Goal: Download file/media: Obtain a digital file from the website

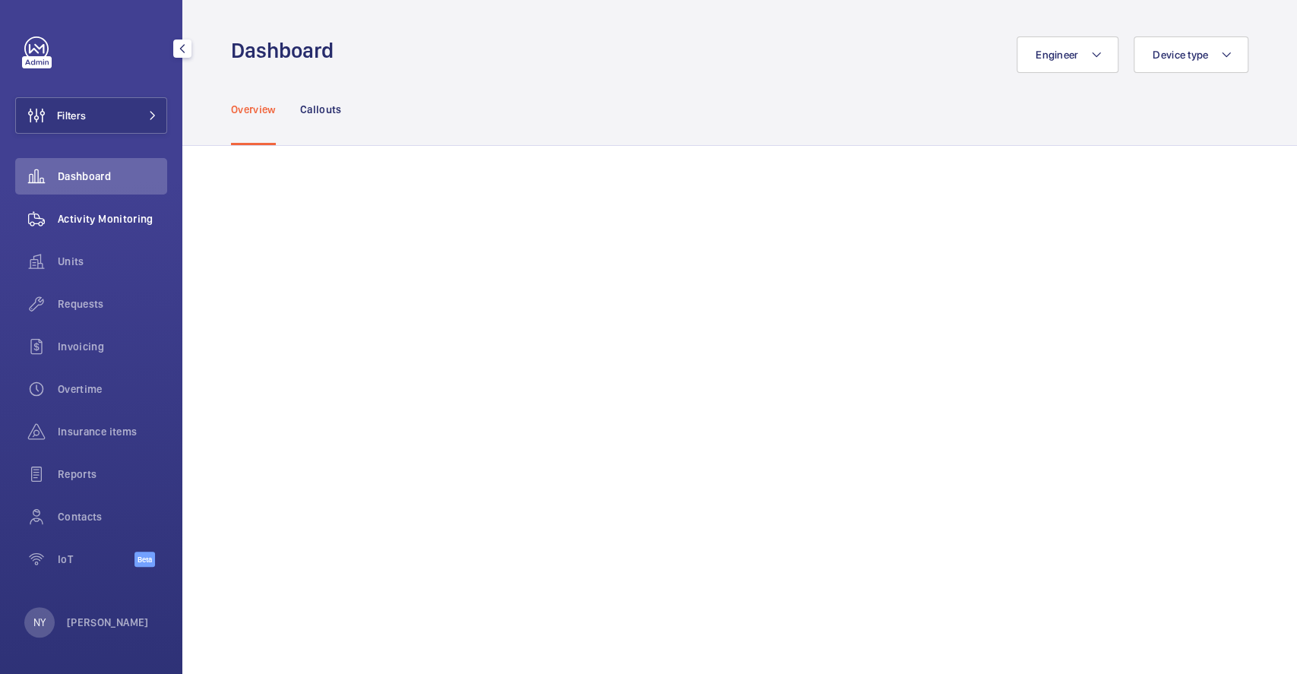
click at [128, 220] on span "Activity Monitoring" at bounding box center [112, 218] width 109 height 15
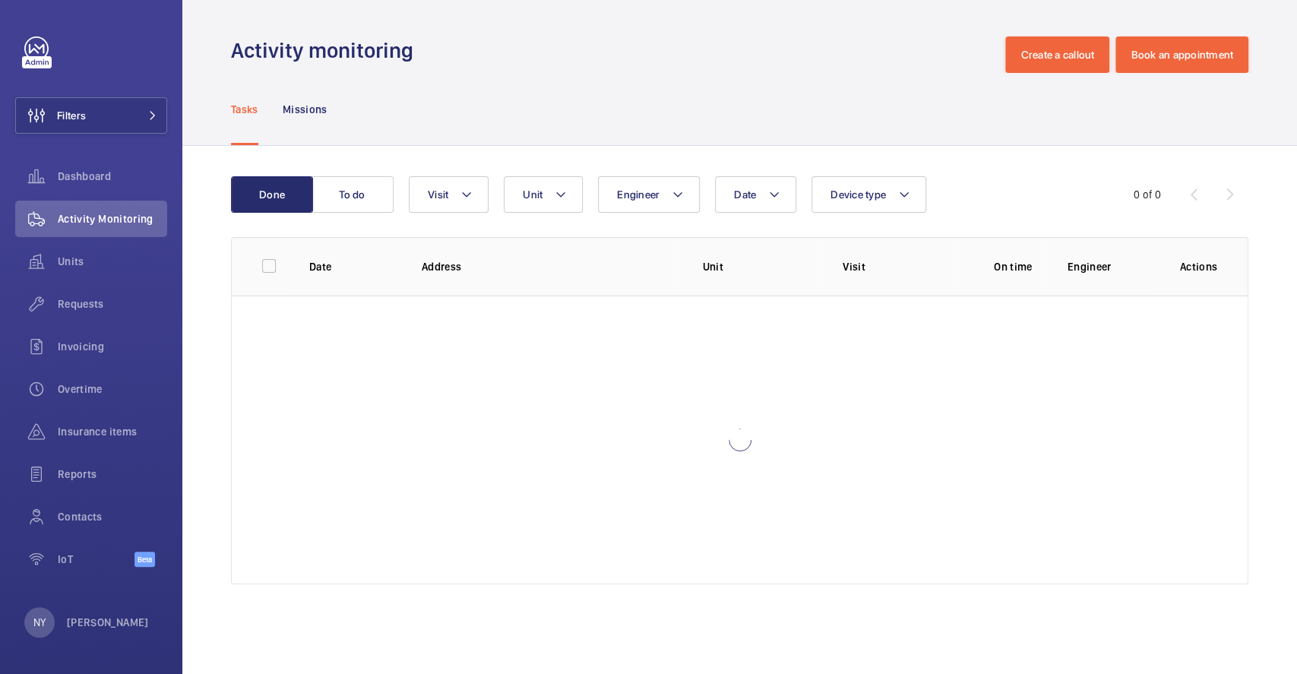
click at [280, 106] on nav "Tasks Missions" at bounding box center [279, 109] width 97 height 72
click at [293, 106] on p "Missions" at bounding box center [305, 109] width 45 height 15
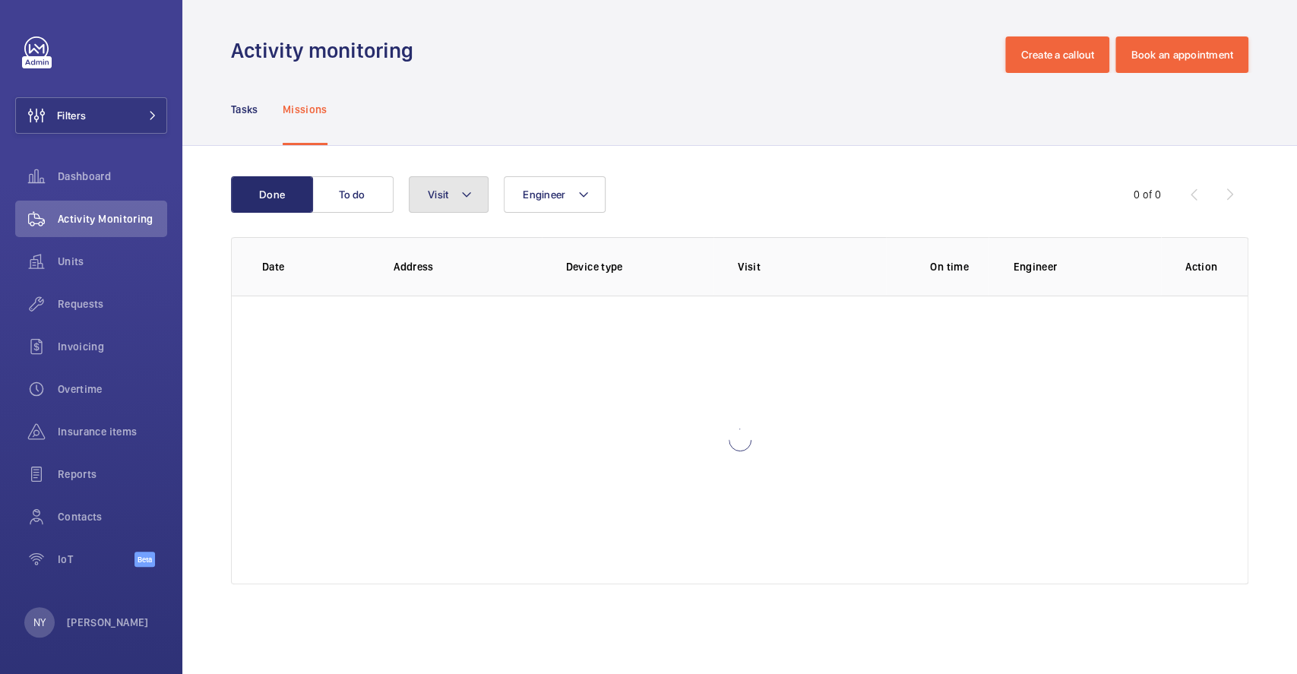
click at [483, 187] on button "Visit" at bounding box center [449, 194] width 80 height 36
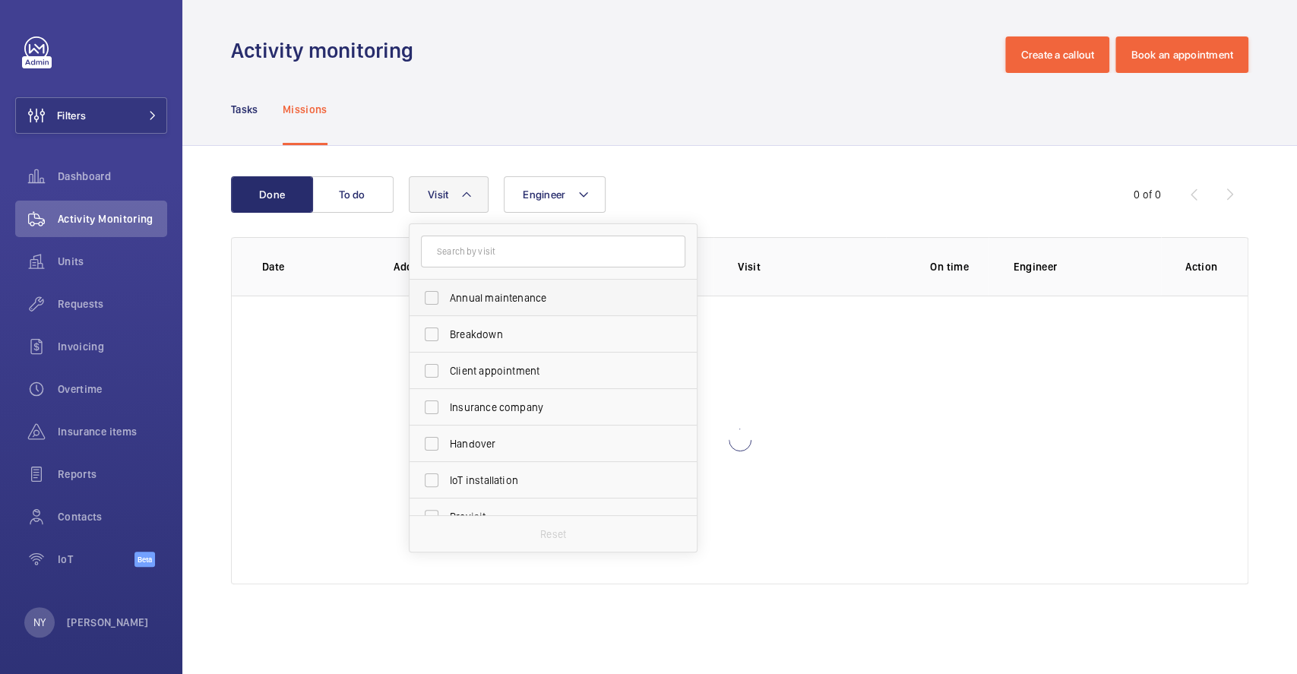
click at [470, 309] on label "Annual maintenance" at bounding box center [542, 298] width 264 height 36
click at [447, 309] on input "Annual maintenance" at bounding box center [431, 298] width 30 height 30
checkbox input "true"
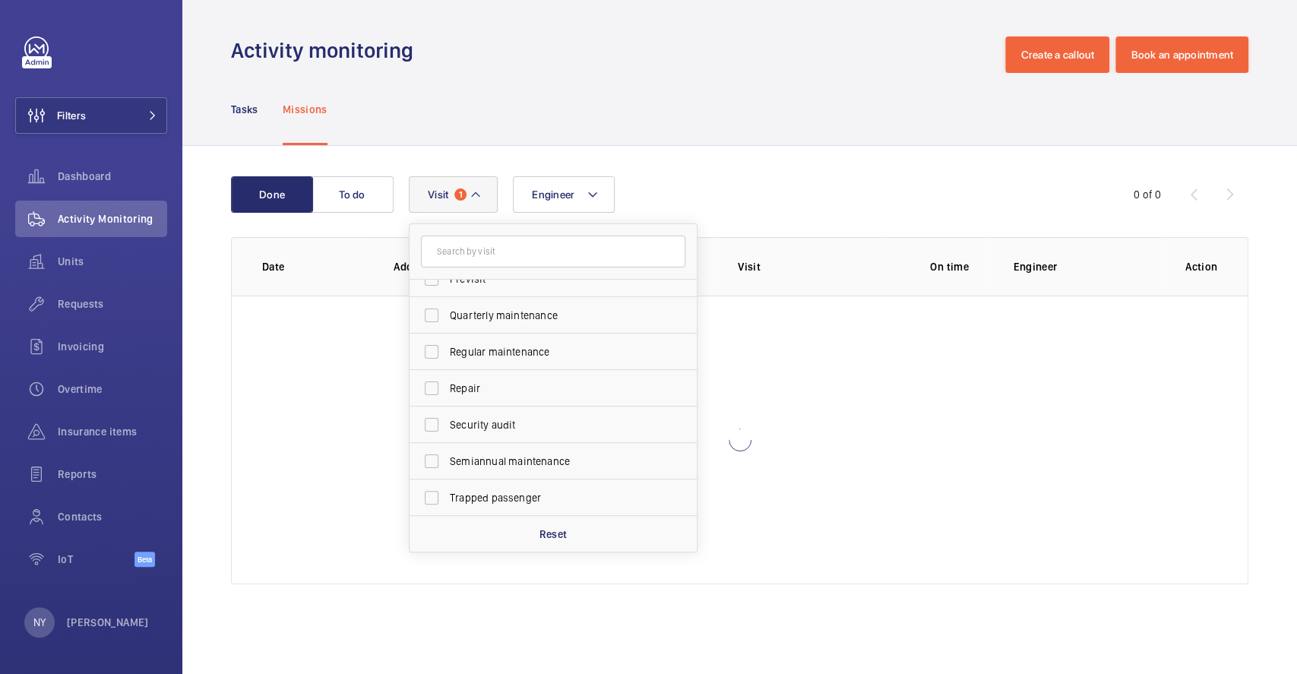
click at [470, 310] on span "Quarterly maintenance" at bounding box center [554, 315] width 209 height 15
click at [447, 310] on input "Quarterly maintenance" at bounding box center [431, 315] width 30 height 30
checkbox input "true"
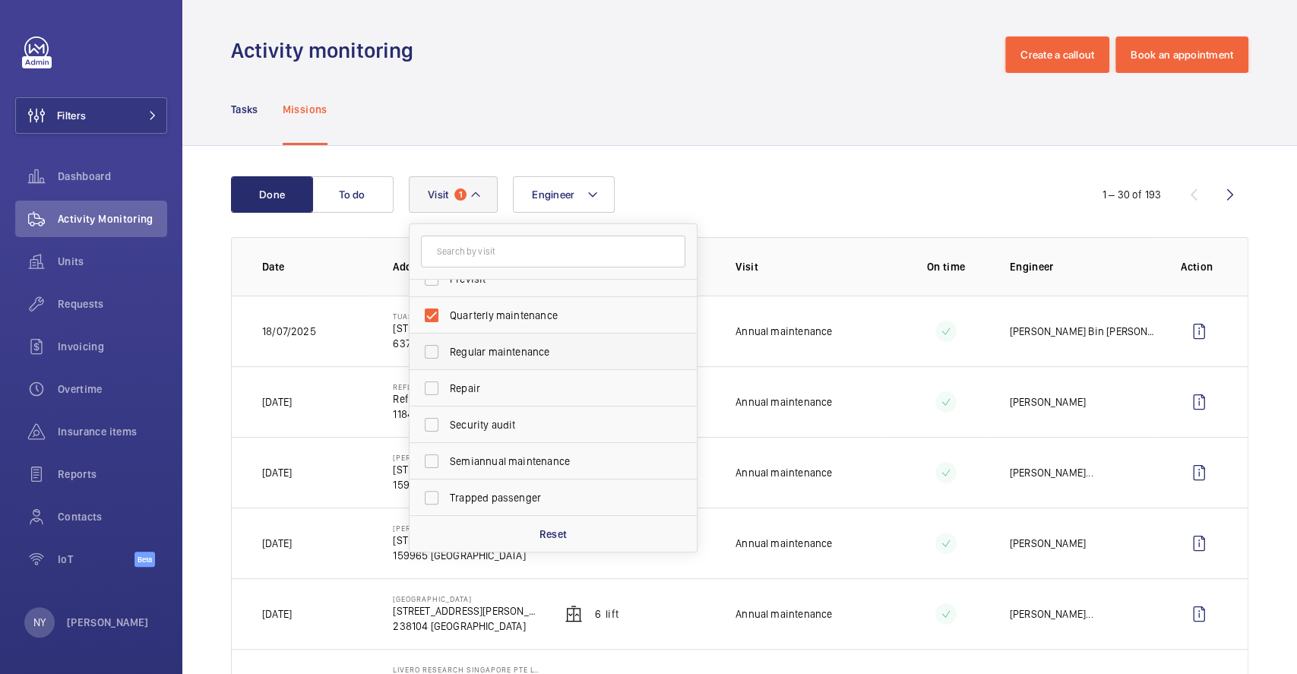
click at [471, 342] on label "Regular maintenance" at bounding box center [542, 352] width 264 height 36
click at [447, 342] on input "Regular maintenance" at bounding box center [431, 352] width 30 height 30
checkbox input "true"
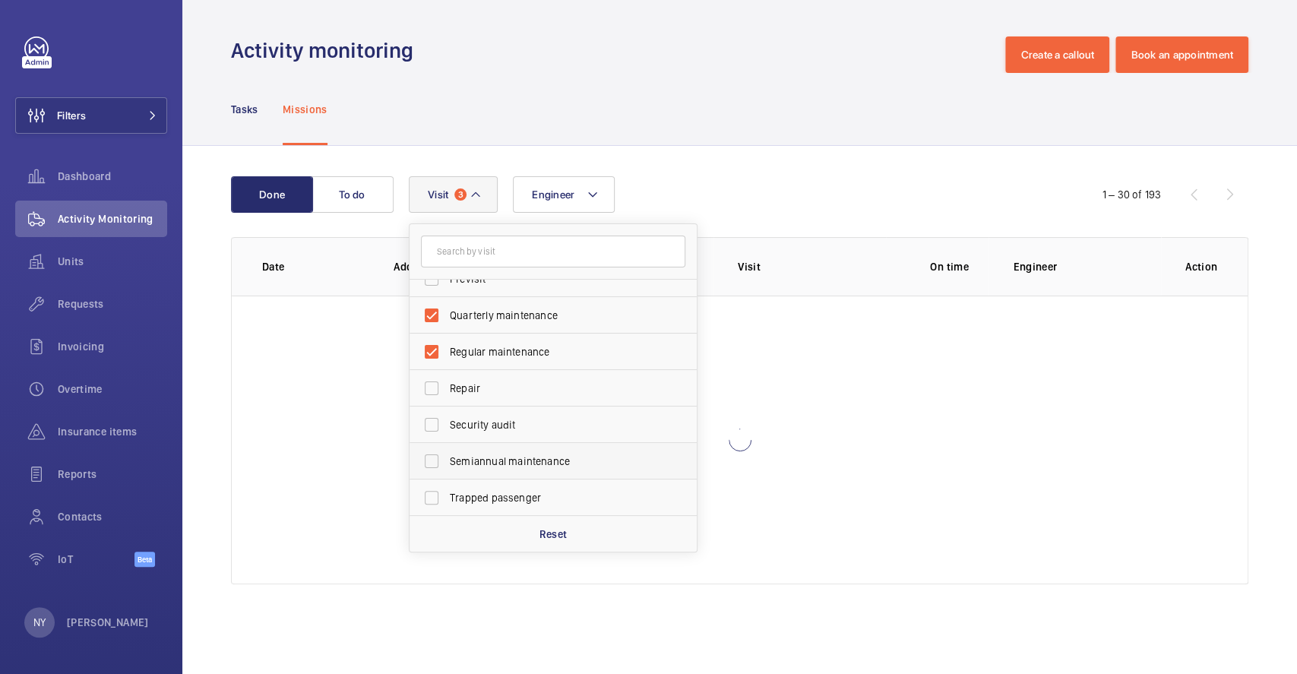
click at [483, 465] on span "Semiannual maintenance" at bounding box center [554, 461] width 209 height 15
click at [447, 465] on input "Semiannual maintenance" at bounding box center [431, 461] width 30 height 30
checkbox input "true"
click at [603, 182] on button "Engineer" at bounding box center [564, 194] width 102 height 36
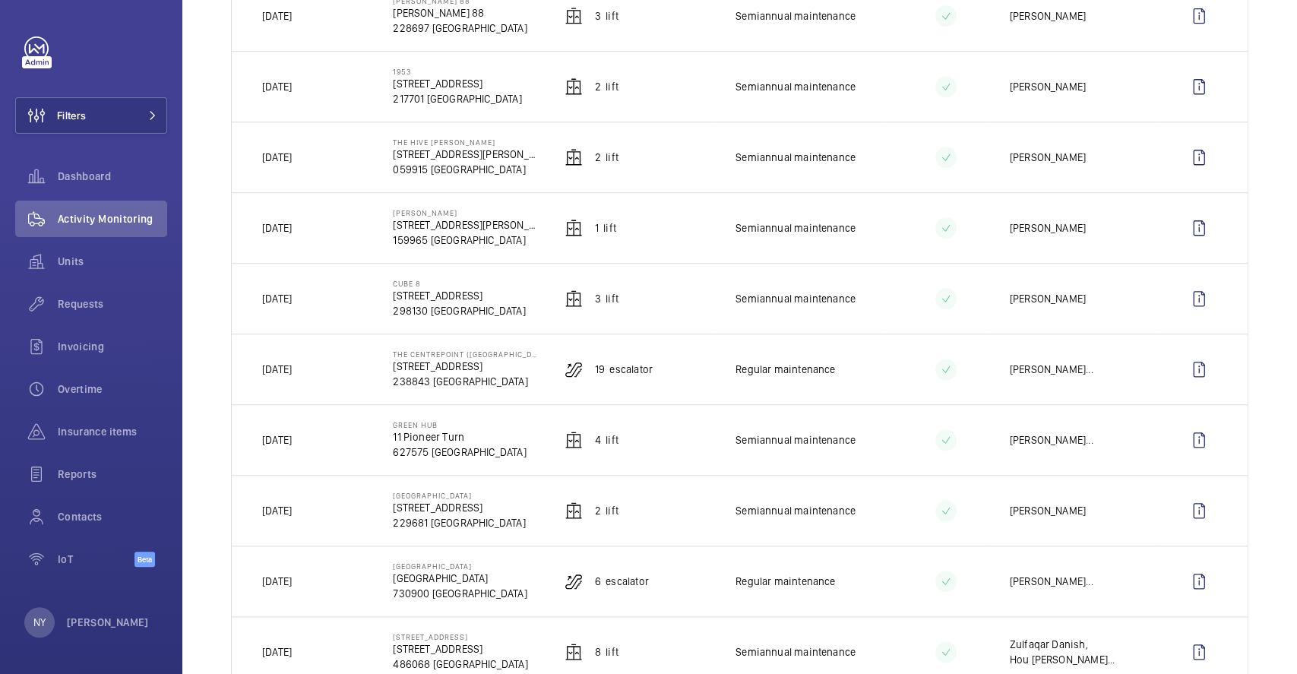
scroll to position [912, 0]
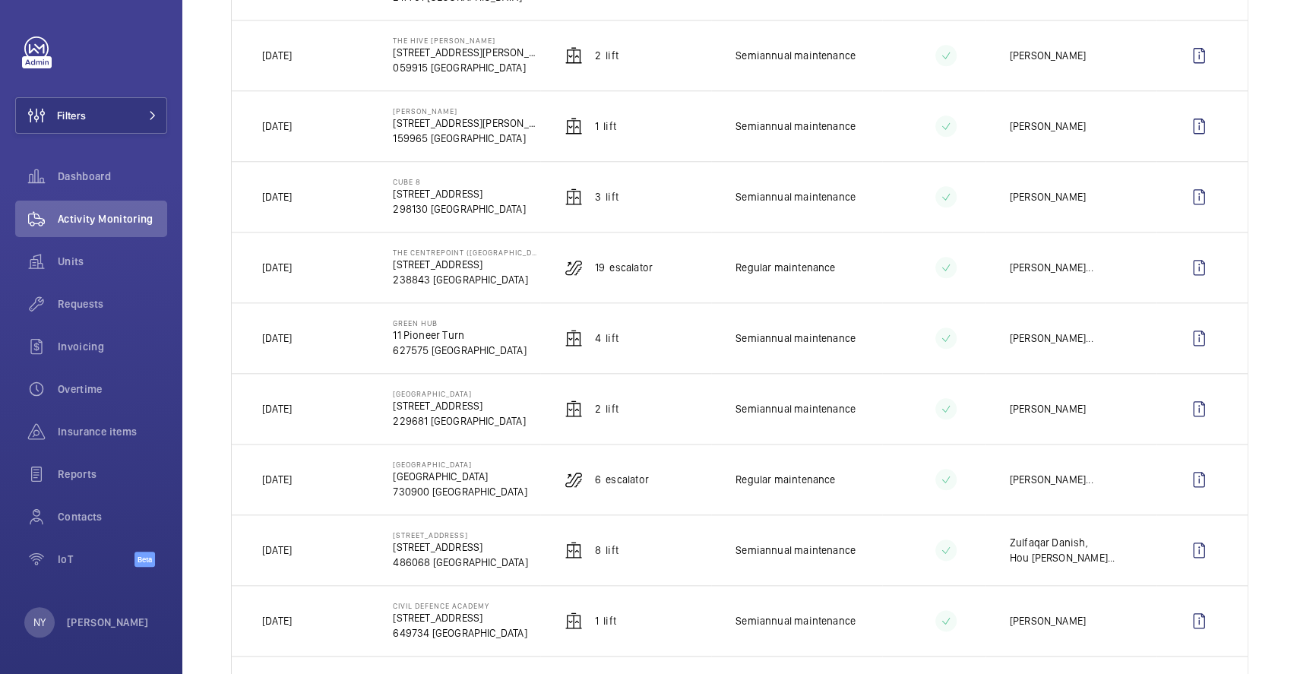
drag, startPoint x: 286, startPoint y: 343, endPoint x: 311, endPoint y: 343, distance: 25.1
click at [292, 343] on p "[DATE]" at bounding box center [277, 338] width 30 height 15
drag, startPoint x: 296, startPoint y: 204, endPoint x: 343, endPoint y: 201, distance: 47.2
click at [343, 201] on td "[DATE]" at bounding box center [300, 196] width 137 height 71
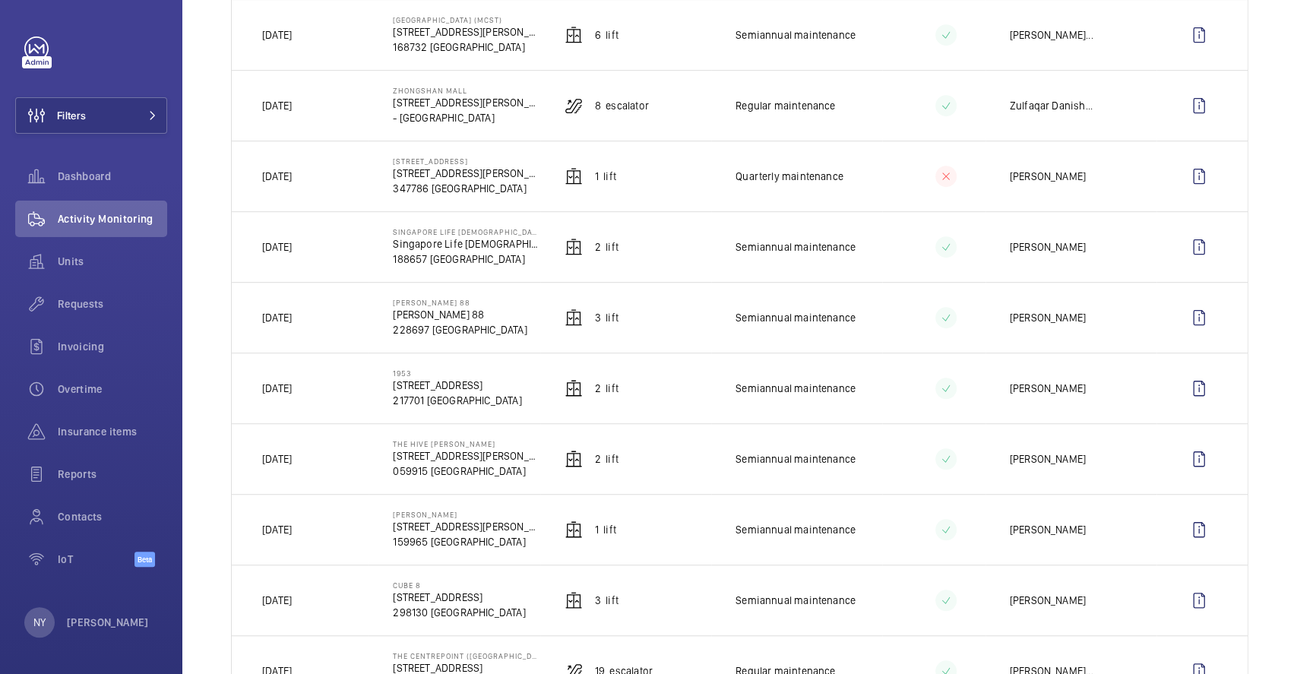
scroll to position [506, 0]
drag, startPoint x: 280, startPoint y: 388, endPoint x: 312, endPoint y: 388, distance: 32.7
click at [312, 388] on td "[DATE]" at bounding box center [300, 390] width 137 height 71
drag, startPoint x: 281, startPoint y: 177, endPoint x: 339, endPoint y: 182, distance: 58.0
click at [339, 182] on td "[DATE]" at bounding box center [300, 178] width 137 height 71
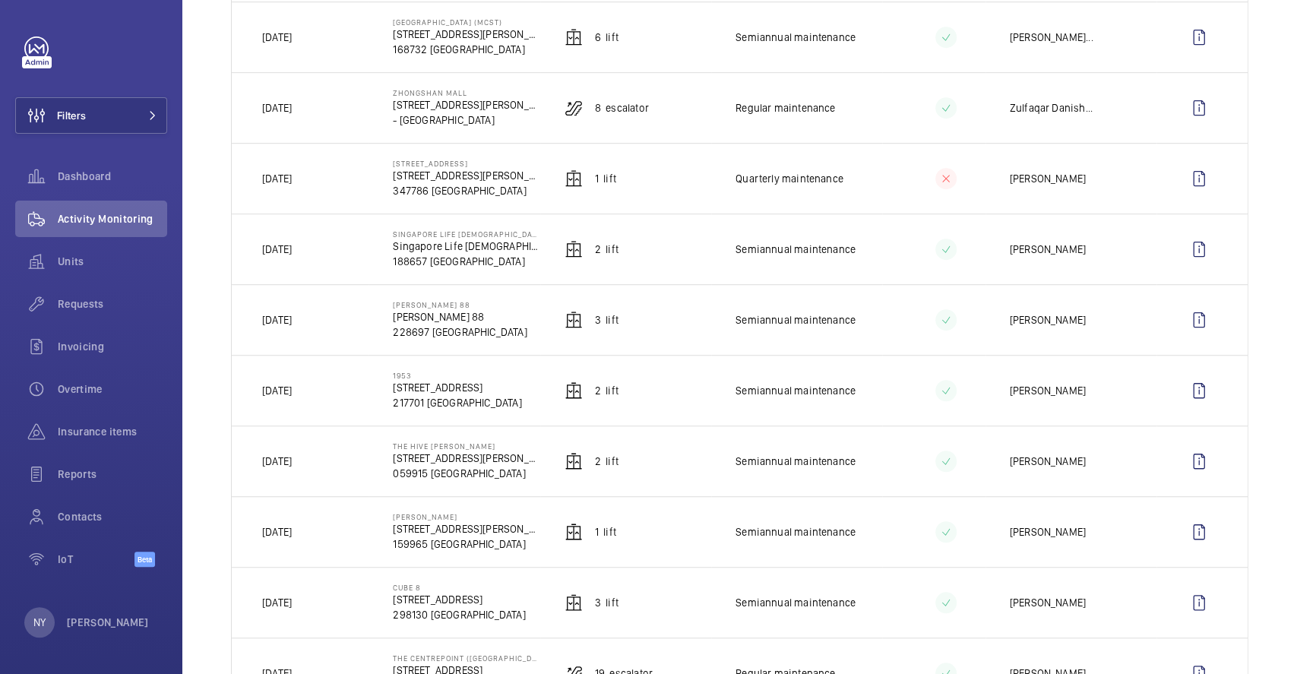
scroll to position [202, 0]
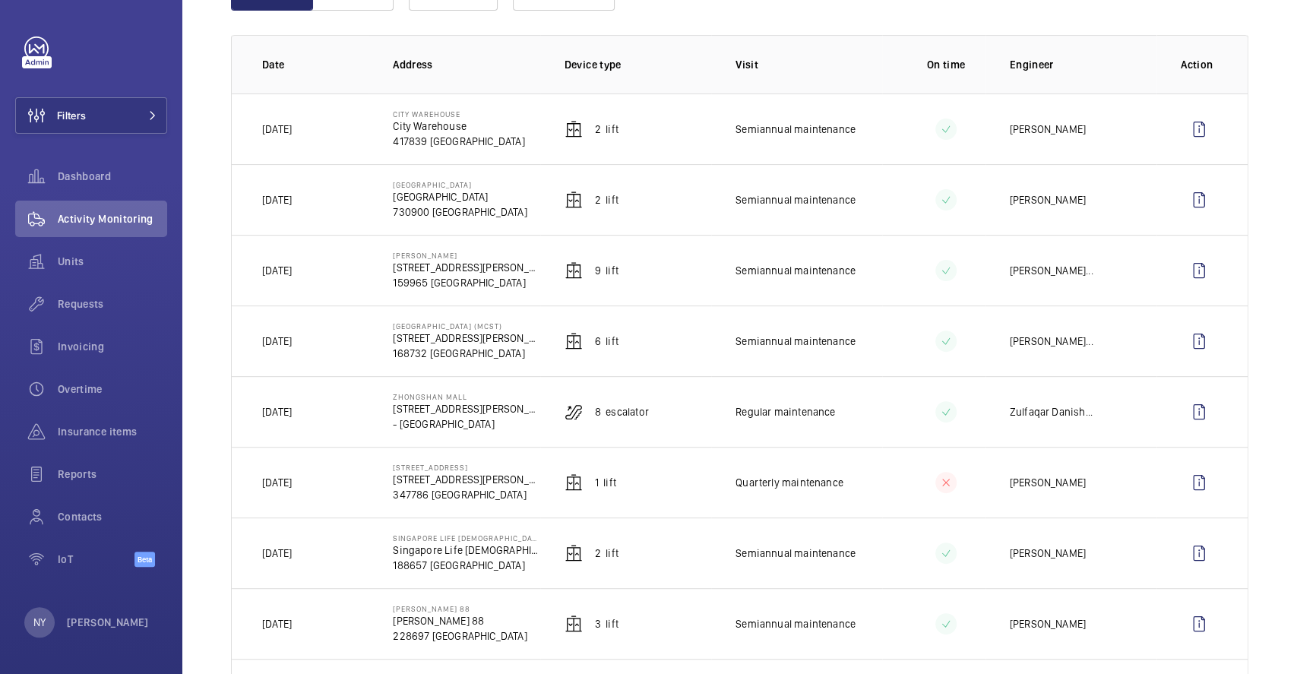
drag, startPoint x: 281, startPoint y: 350, endPoint x: 323, endPoint y: 346, distance: 41.9
click at [323, 346] on td "[DATE]" at bounding box center [300, 340] width 137 height 71
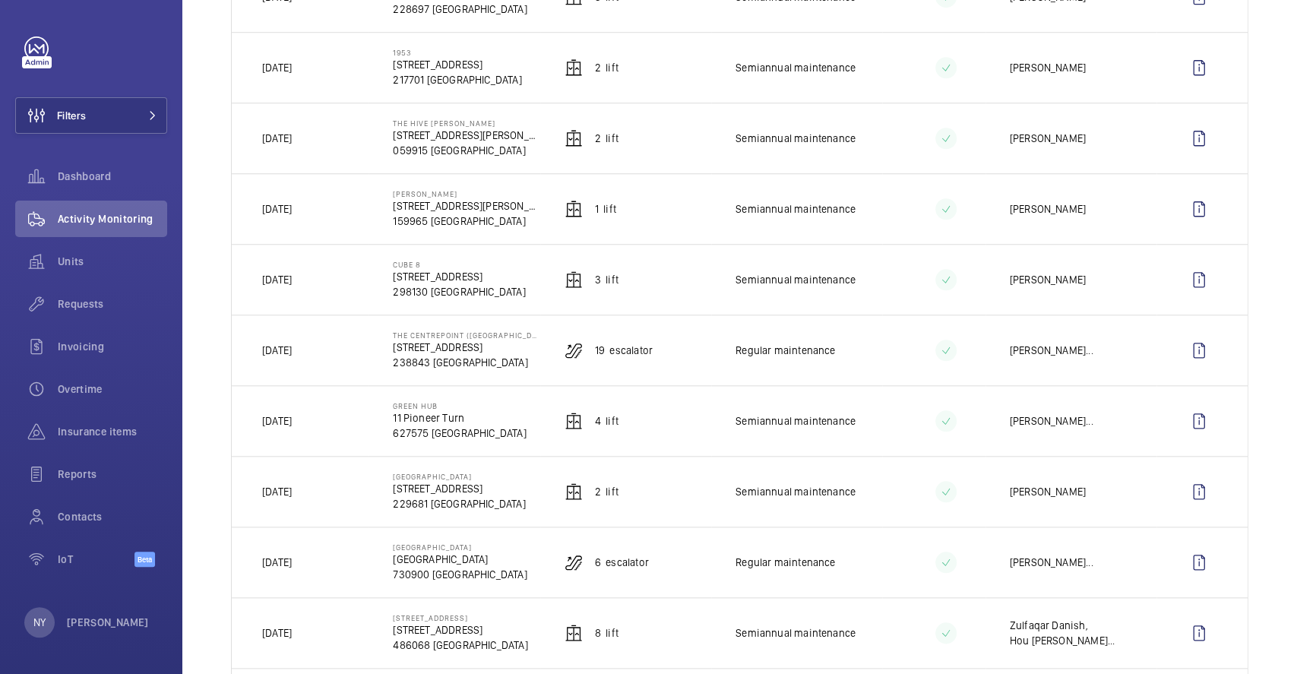
scroll to position [810, 0]
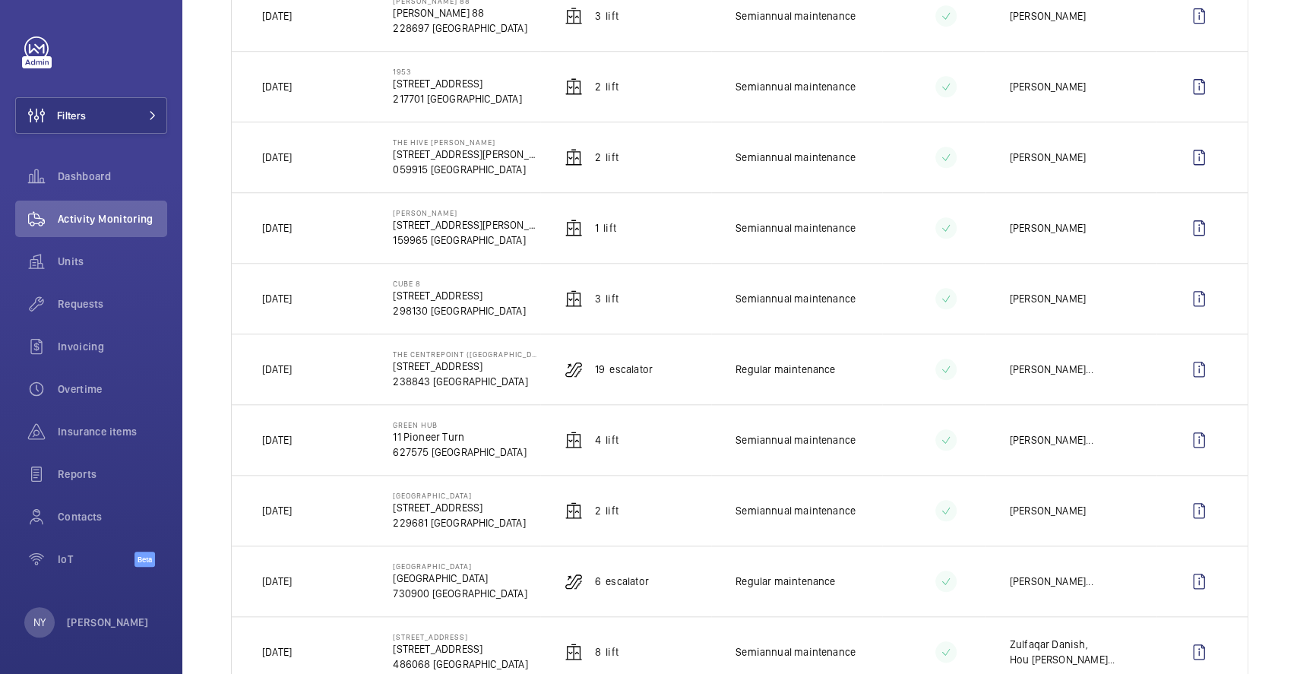
drag, startPoint x: 407, startPoint y: 566, endPoint x: 476, endPoint y: 568, distance: 69.9
click at [476, 568] on p "[GEOGRAPHIC_DATA]" at bounding box center [460, 566] width 134 height 9
drag, startPoint x: 394, startPoint y: 429, endPoint x: 461, endPoint y: 422, distance: 68.0
click at [461, 422] on td "Green Hub 11 Pioneer Turn 627575 [GEOGRAPHIC_DATA]" at bounding box center [454, 439] width 171 height 71
copy p "Green Hub"
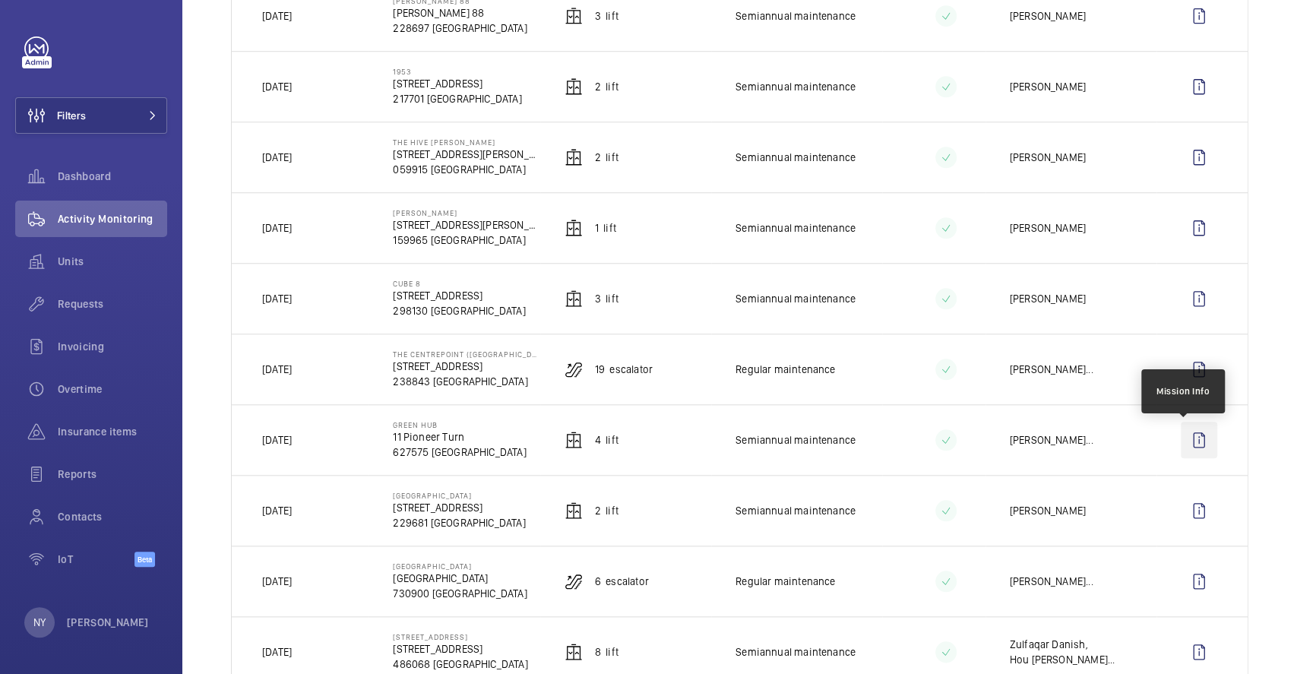
click at [1181, 437] on wm-front-icon-button at bounding box center [1199, 440] width 36 height 36
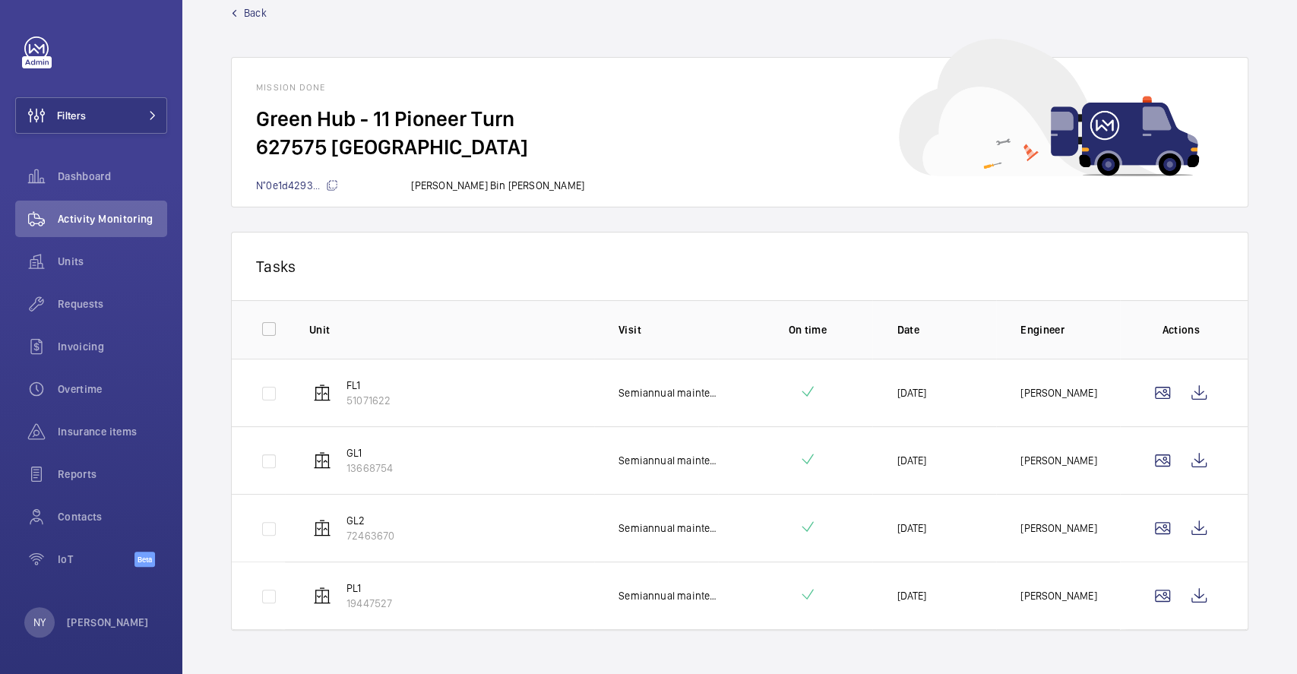
scroll to position [48, 0]
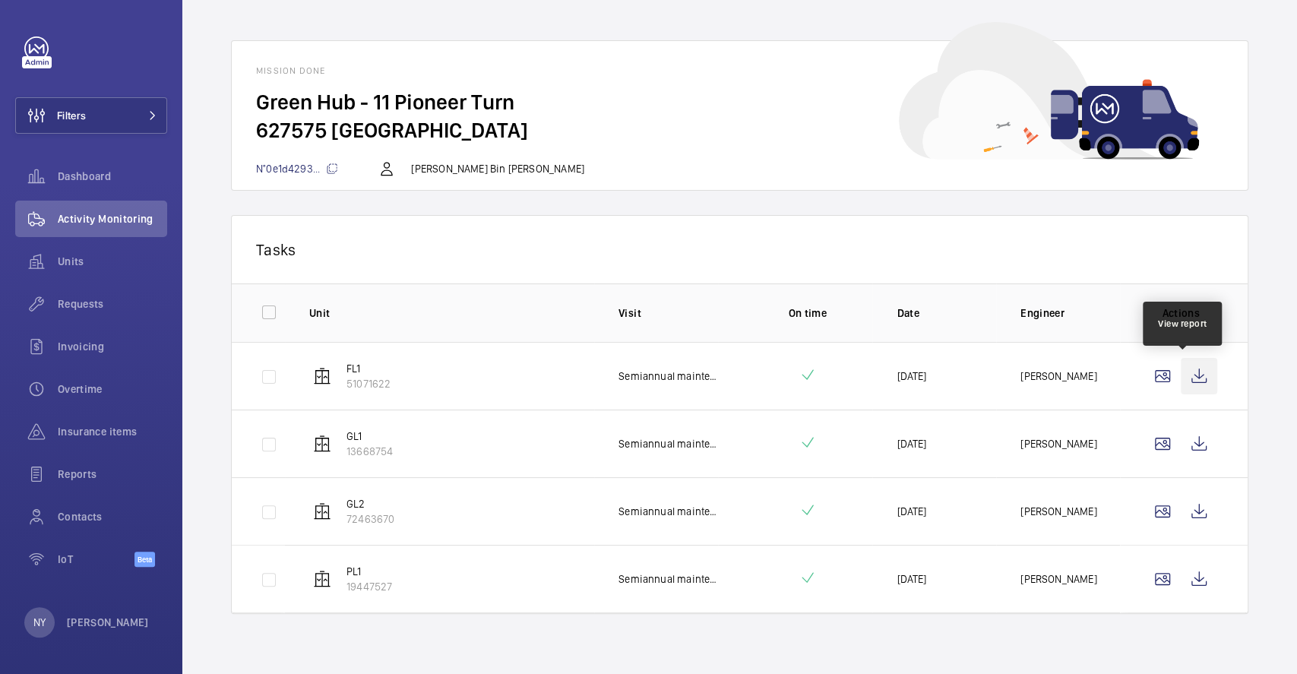
click at [1198, 376] on wm-front-icon-button at bounding box center [1199, 376] width 36 height 36
click at [1187, 448] on wm-front-icon-button at bounding box center [1199, 444] width 36 height 36
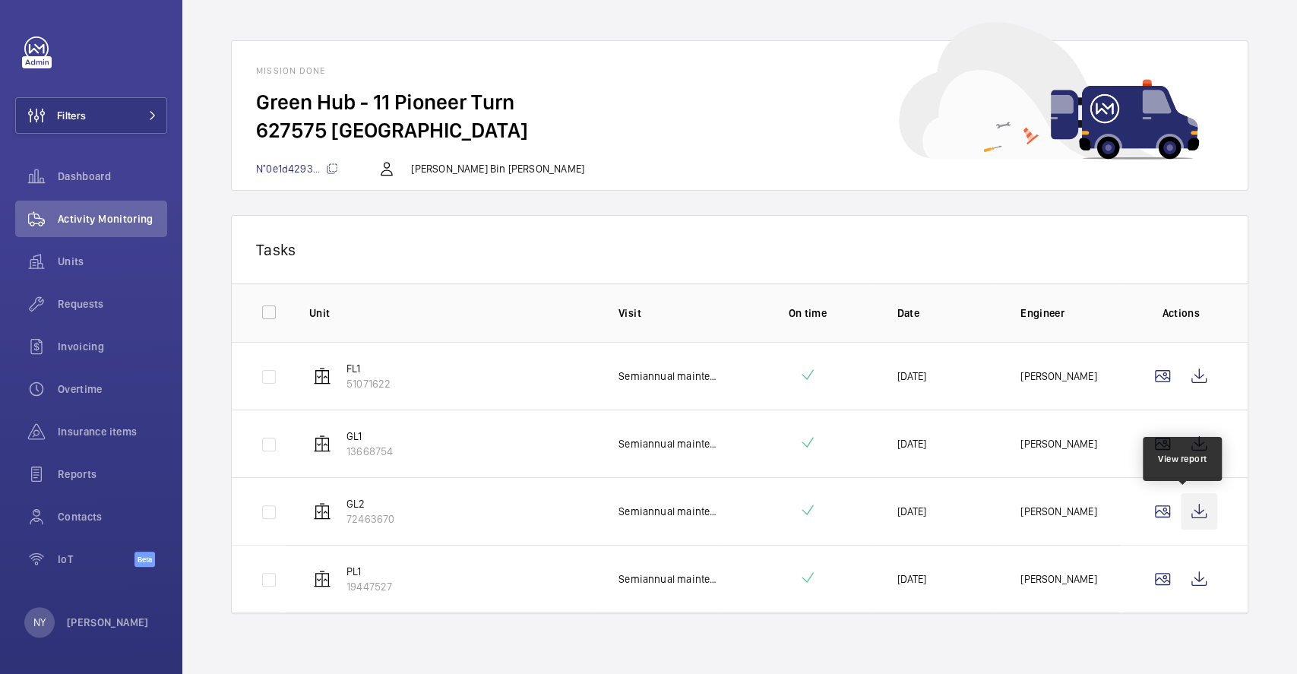
click at [1191, 524] on wm-front-icon-button at bounding box center [1199, 511] width 36 height 36
click at [1181, 573] on wm-front-icon-button at bounding box center [1199, 579] width 36 height 36
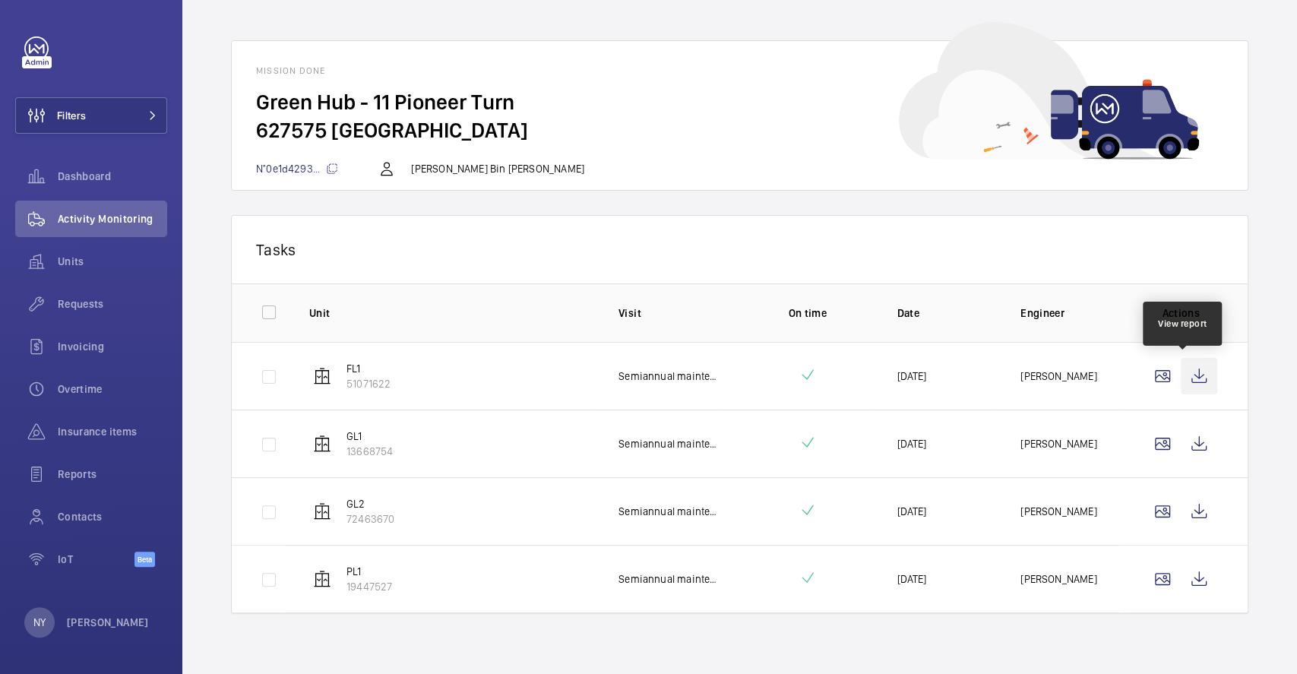
click at [1189, 376] on wm-front-icon-button at bounding box center [1199, 376] width 36 height 36
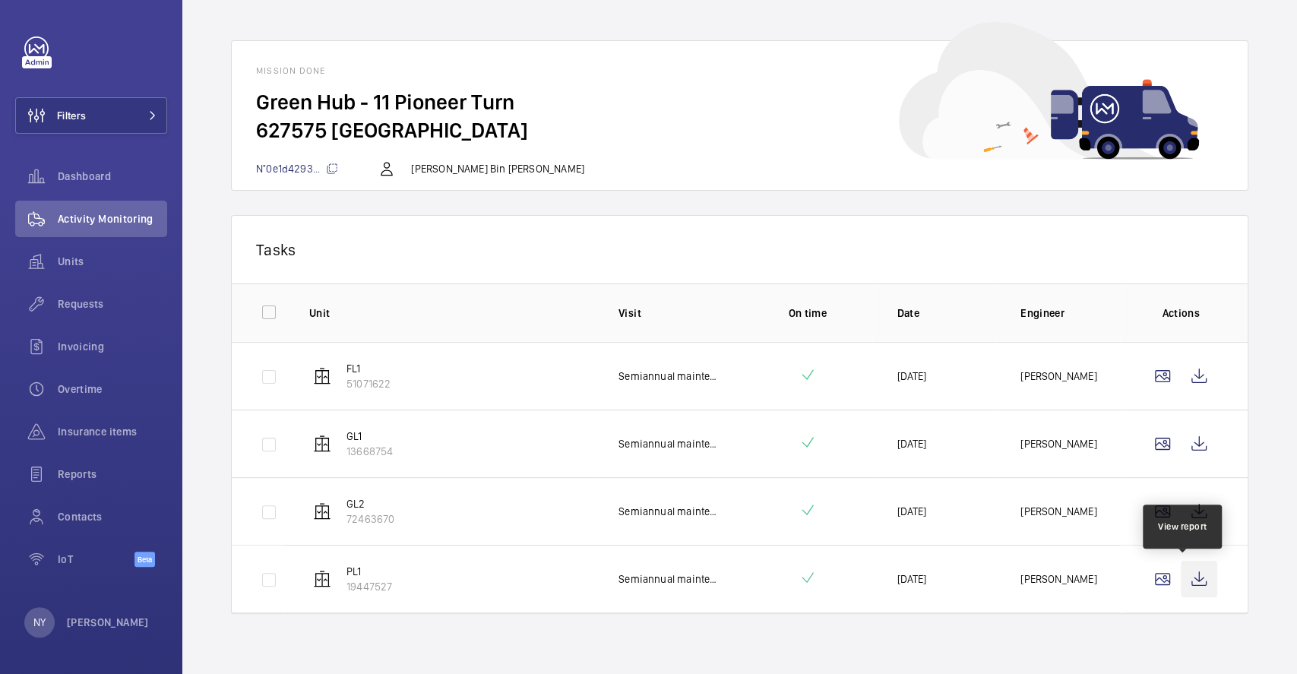
click at [1195, 567] on wm-front-icon-button at bounding box center [1199, 579] width 36 height 36
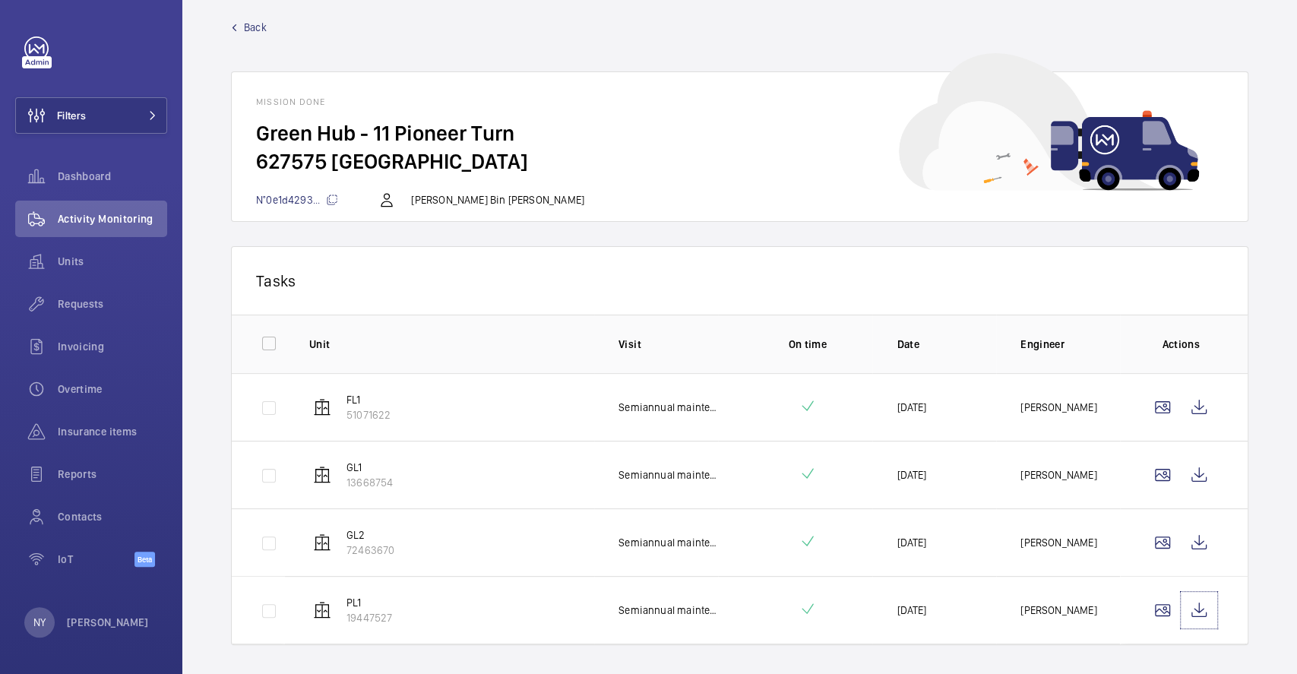
scroll to position [0, 0]
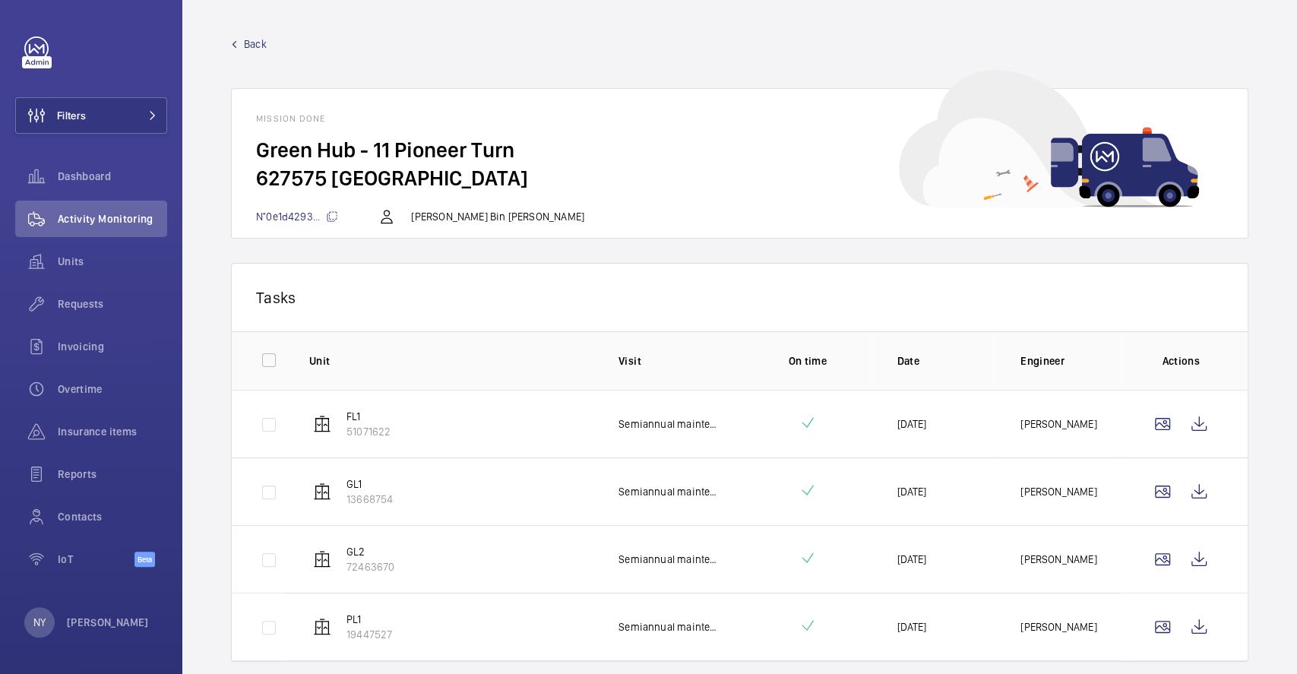
click at [261, 44] on span "Back" at bounding box center [255, 43] width 23 height 15
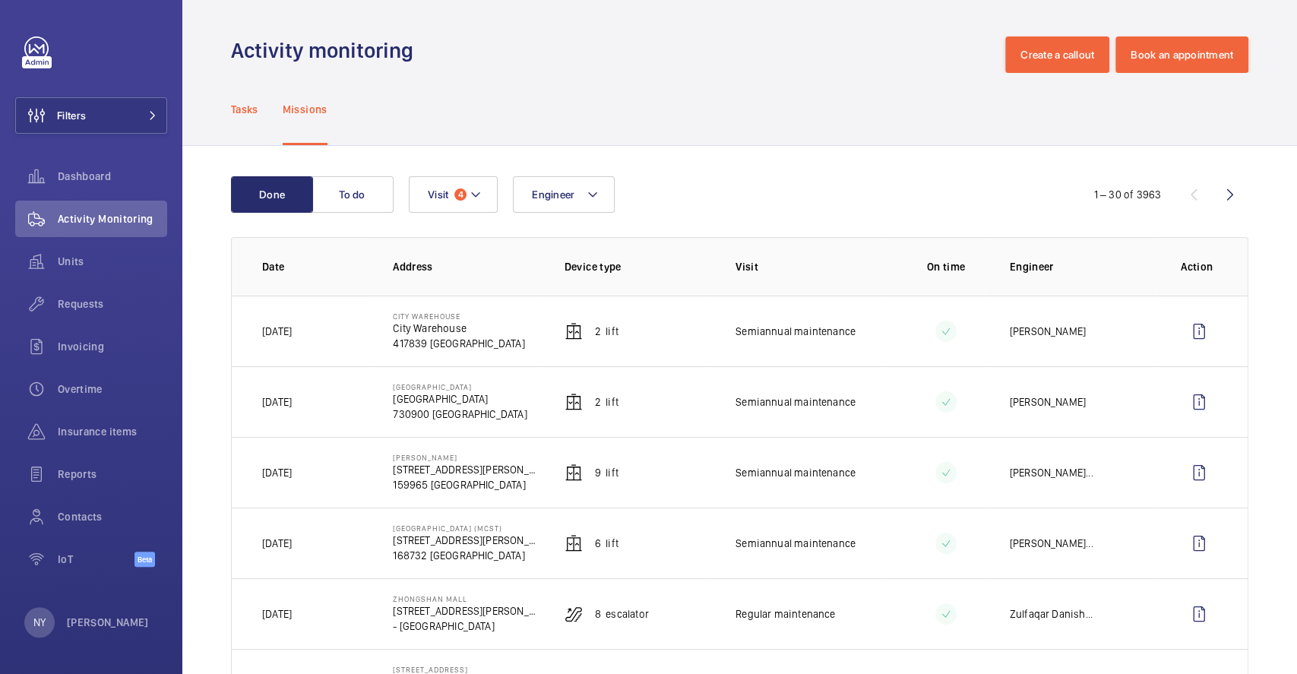
click at [255, 109] on p "Tasks" at bounding box center [244, 109] width 27 height 15
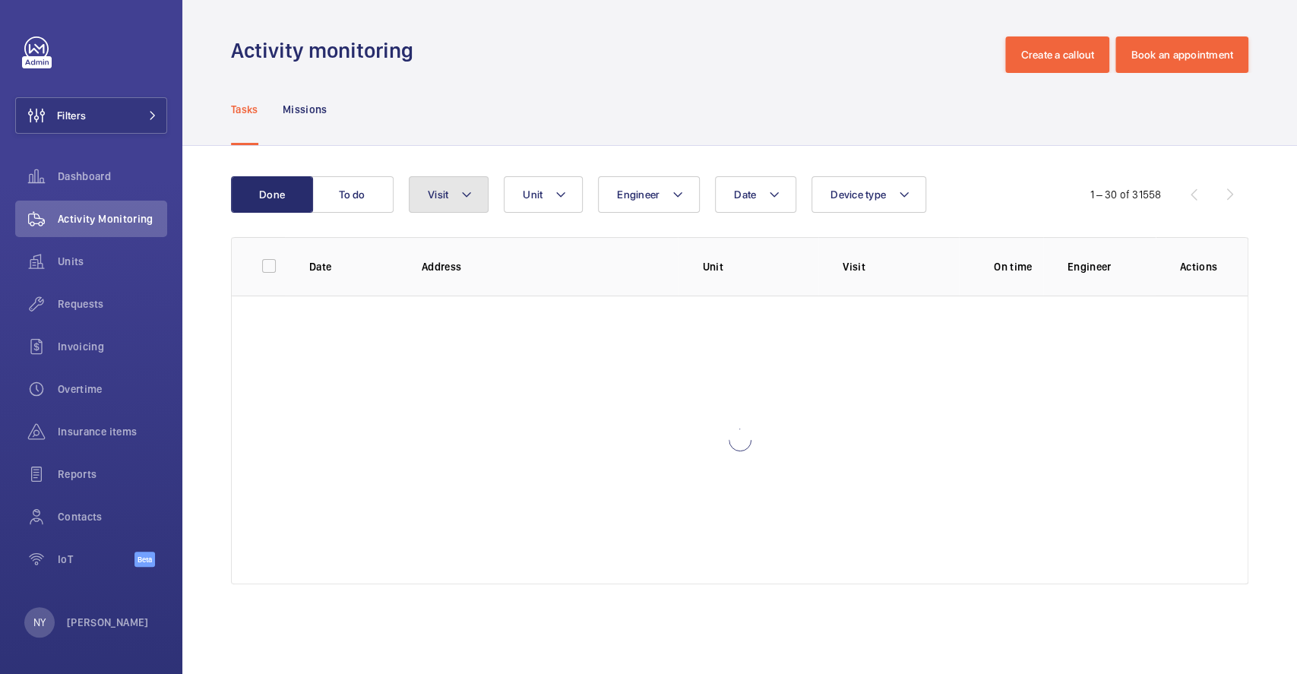
click at [434, 210] on button "Visit" at bounding box center [449, 194] width 80 height 36
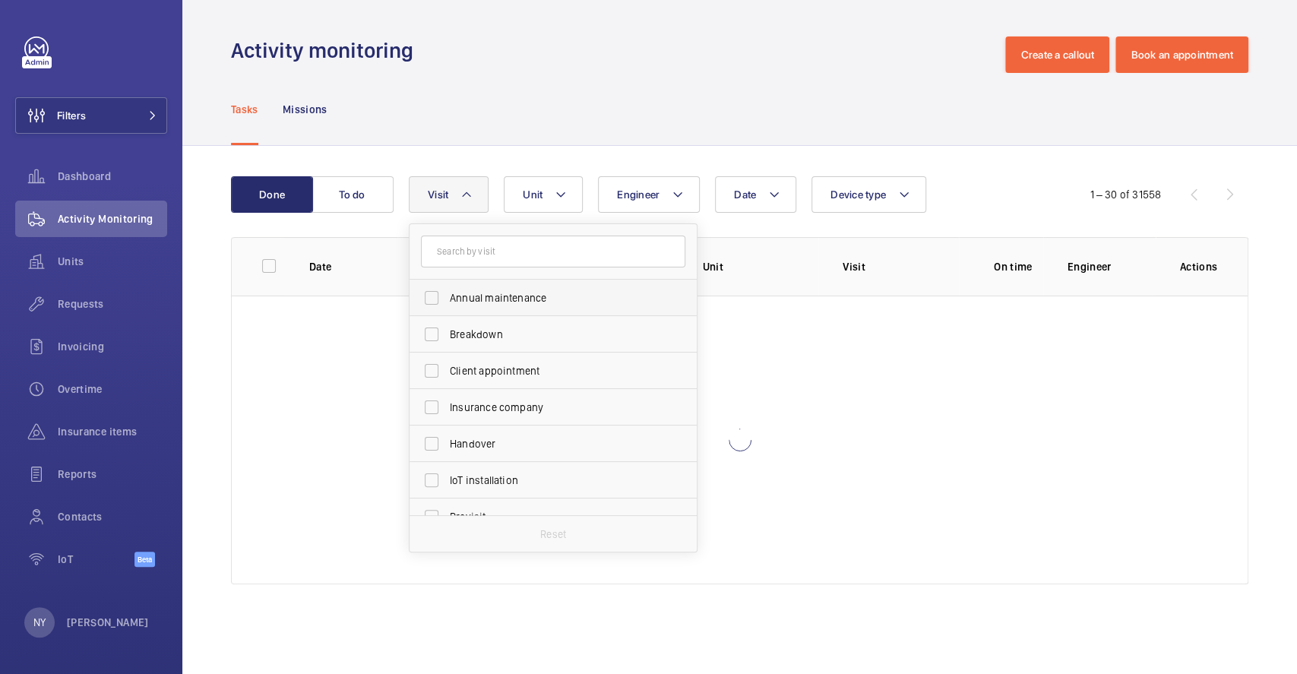
click at [476, 299] on span "Annual maintenance" at bounding box center [554, 297] width 209 height 15
click at [447, 299] on input "Annual maintenance" at bounding box center [431, 298] width 30 height 30
checkbox input "true"
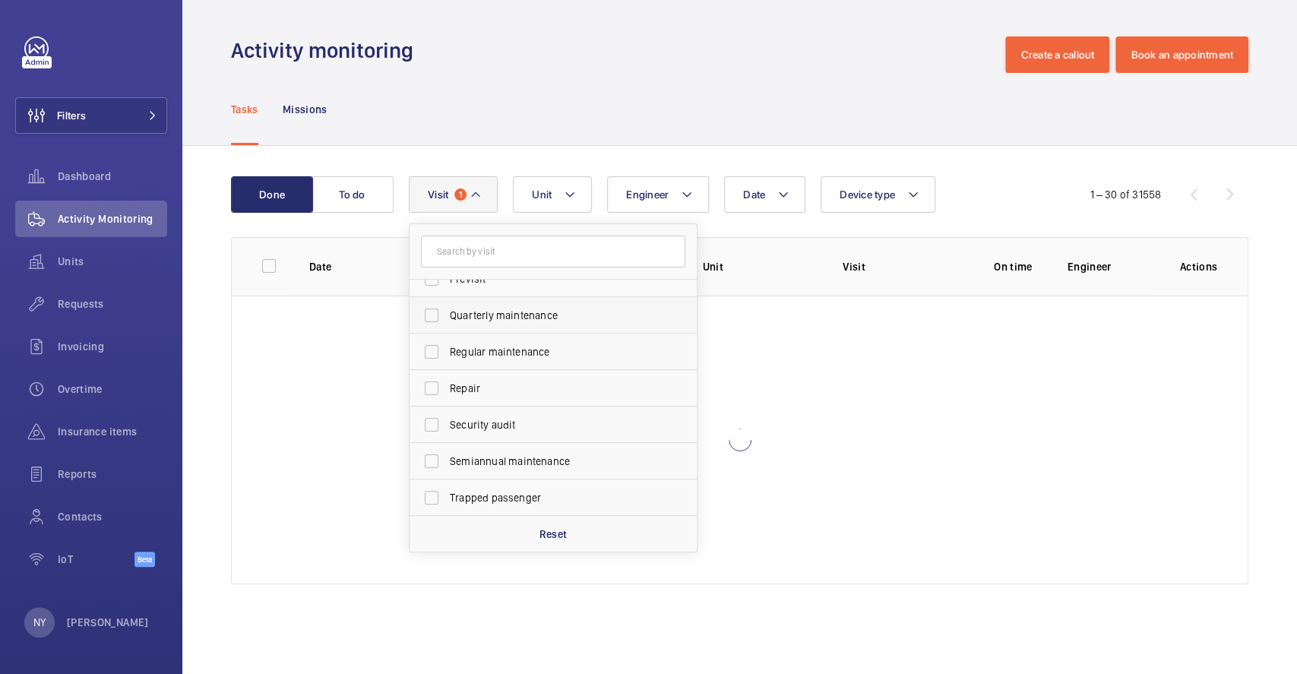
click at [502, 308] on span "Quarterly maintenance" at bounding box center [554, 315] width 209 height 15
click at [447, 308] on input "Quarterly maintenance" at bounding box center [431, 315] width 30 height 30
checkbox input "true"
click at [502, 349] on span "Regular maintenance" at bounding box center [554, 351] width 209 height 15
click at [447, 349] on input "Regular maintenance" at bounding box center [431, 352] width 30 height 30
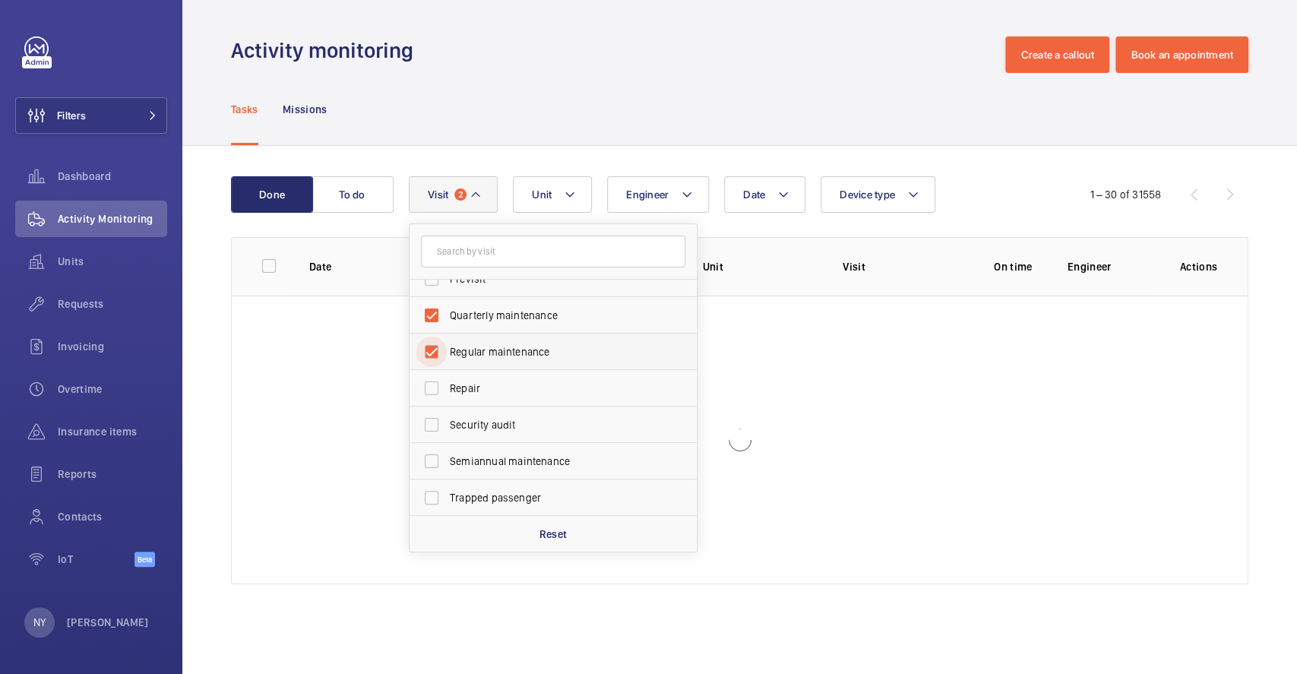
checkbox input "true"
click at [521, 455] on span "Semiannual maintenance" at bounding box center [554, 461] width 209 height 15
click at [447, 455] on input "Semiannual maintenance" at bounding box center [431, 461] width 30 height 30
checkbox input "true"
click at [104, 109] on button "Filters" at bounding box center [91, 115] width 152 height 36
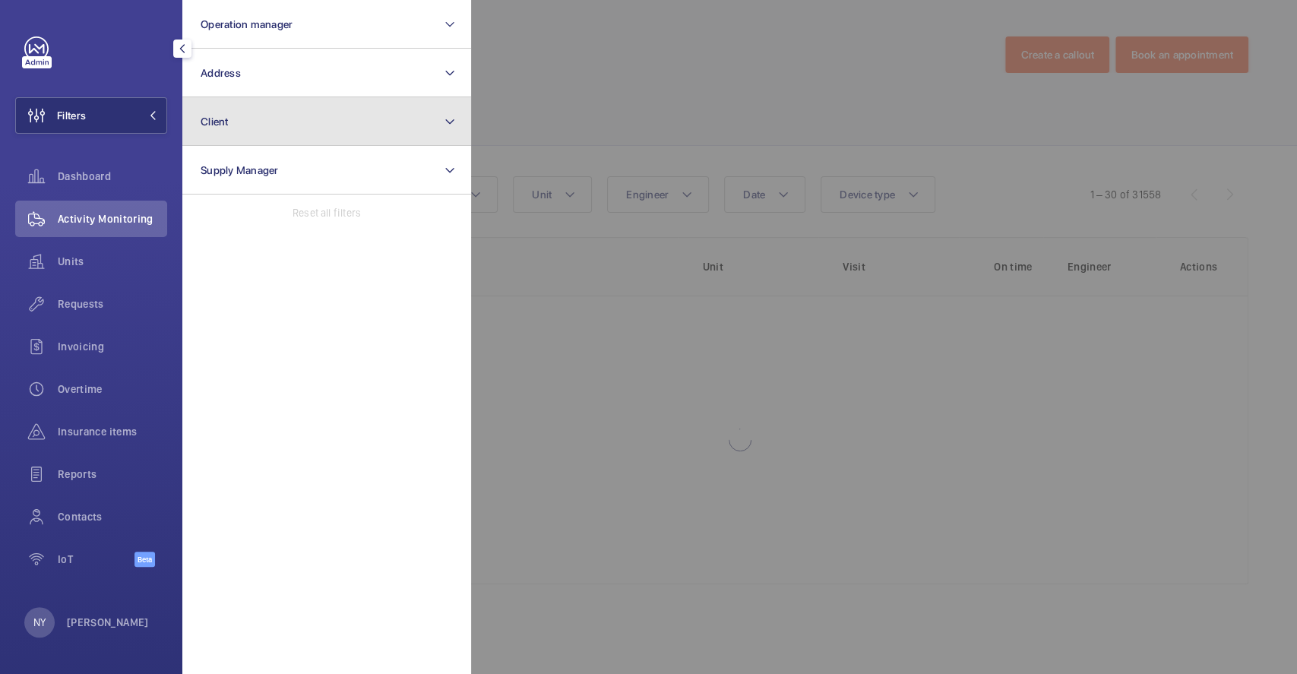
click at [284, 119] on button "Client" at bounding box center [326, 121] width 289 height 49
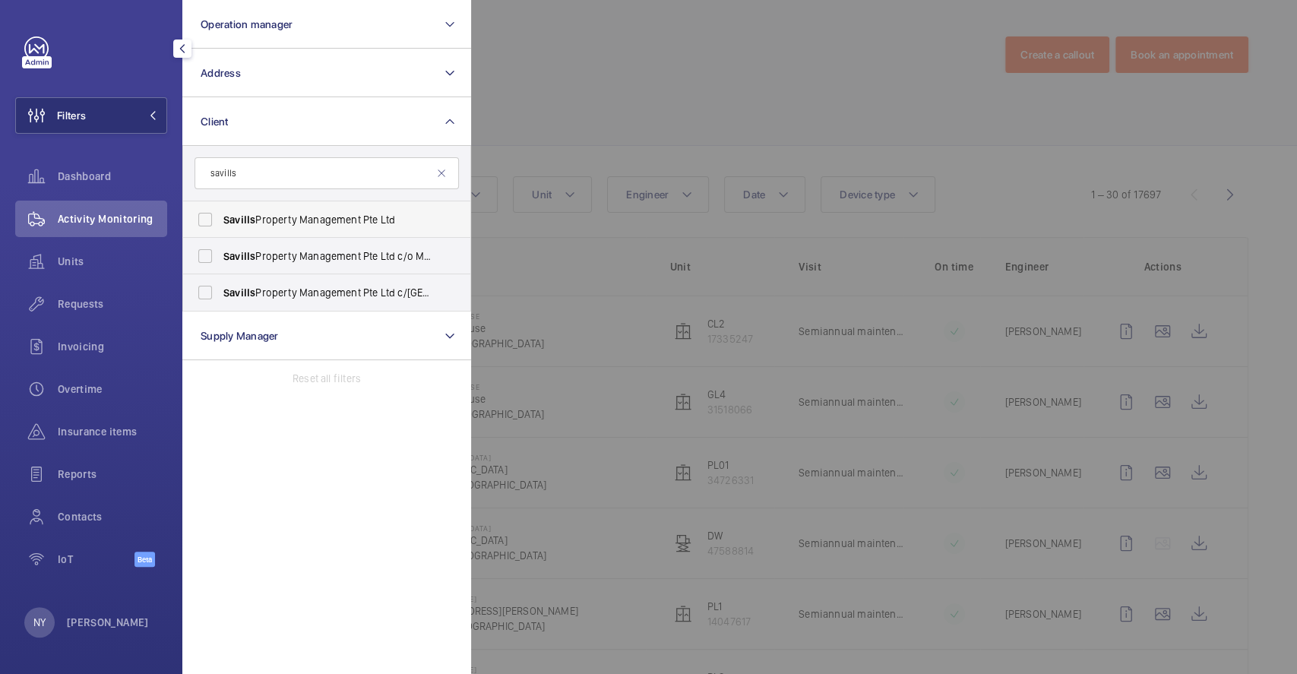
type input "savills"
click at [251, 214] on span "Savills" at bounding box center [239, 220] width 32 height 12
click at [220, 213] on input "Savills Property Management Pte Ltd" at bounding box center [205, 219] width 30 height 30
checkbox input "true"
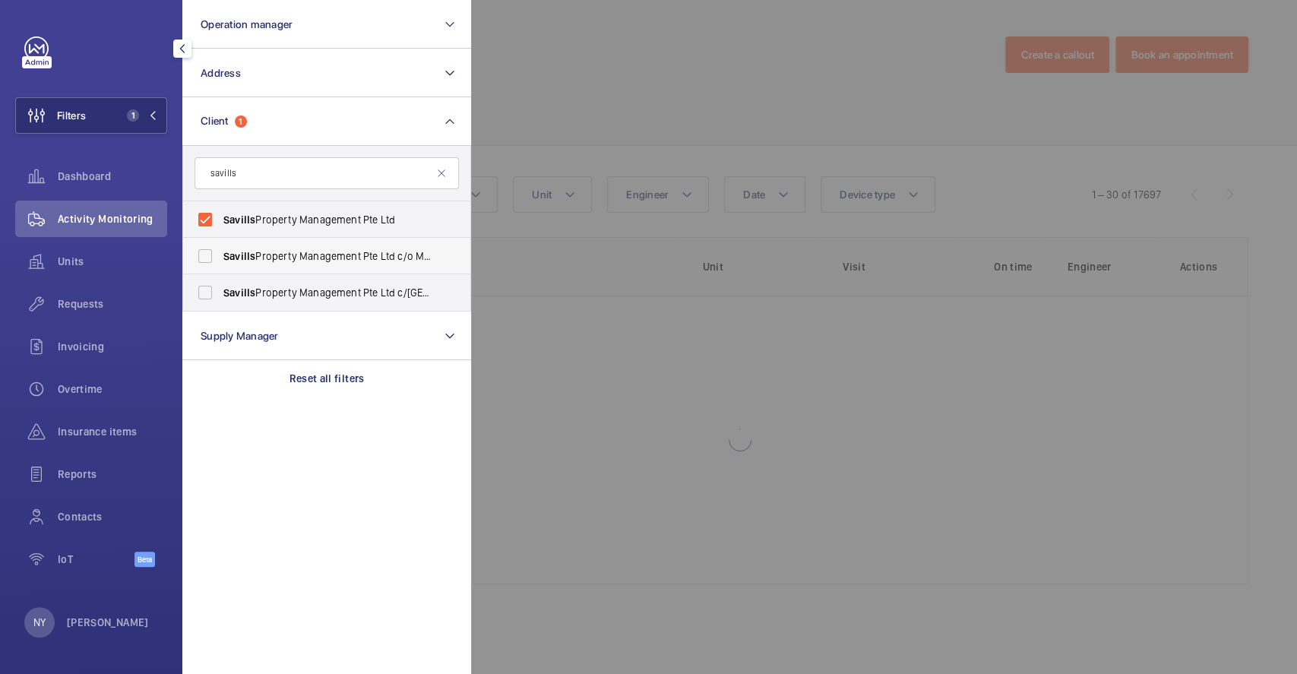
click at [262, 261] on span "Savills Property Management Pte Ltd c/o Ministry of Foreign Affairs" at bounding box center [327, 255] width 209 height 15
click at [220, 261] on input "Savills Property Management Pte Ltd c/o Ministry of Foreign Affairs" at bounding box center [205, 256] width 30 height 30
checkbox input "true"
click at [269, 304] on label "Savills Property Management Pte Ltd c/[GEOGRAPHIC_DATA]" at bounding box center [315, 292] width 264 height 36
click at [220, 304] on input "Savills Property Management Pte Ltd c/[GEOGRAPHIC_DATA]" at bounding box center [205, 292] width 30 height 30
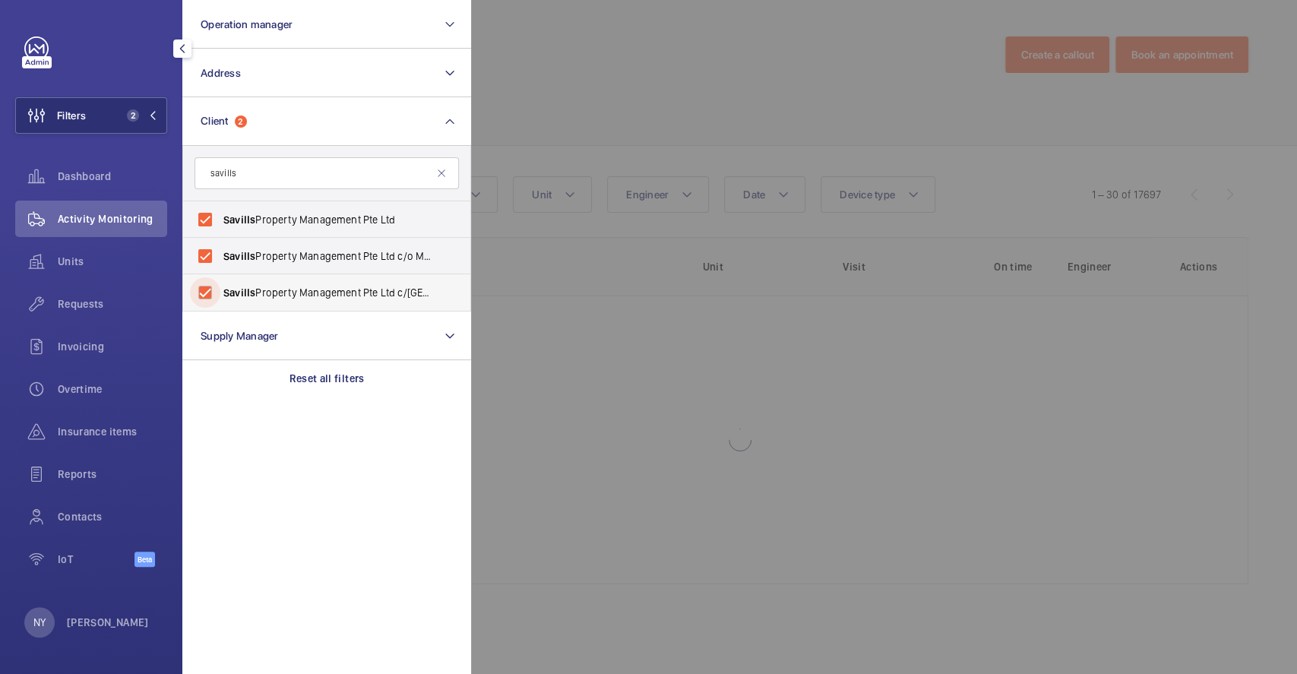
checkbox input "true"
click at [775, 99] on div at bounding box center [1119, 337] width 1297 height 674
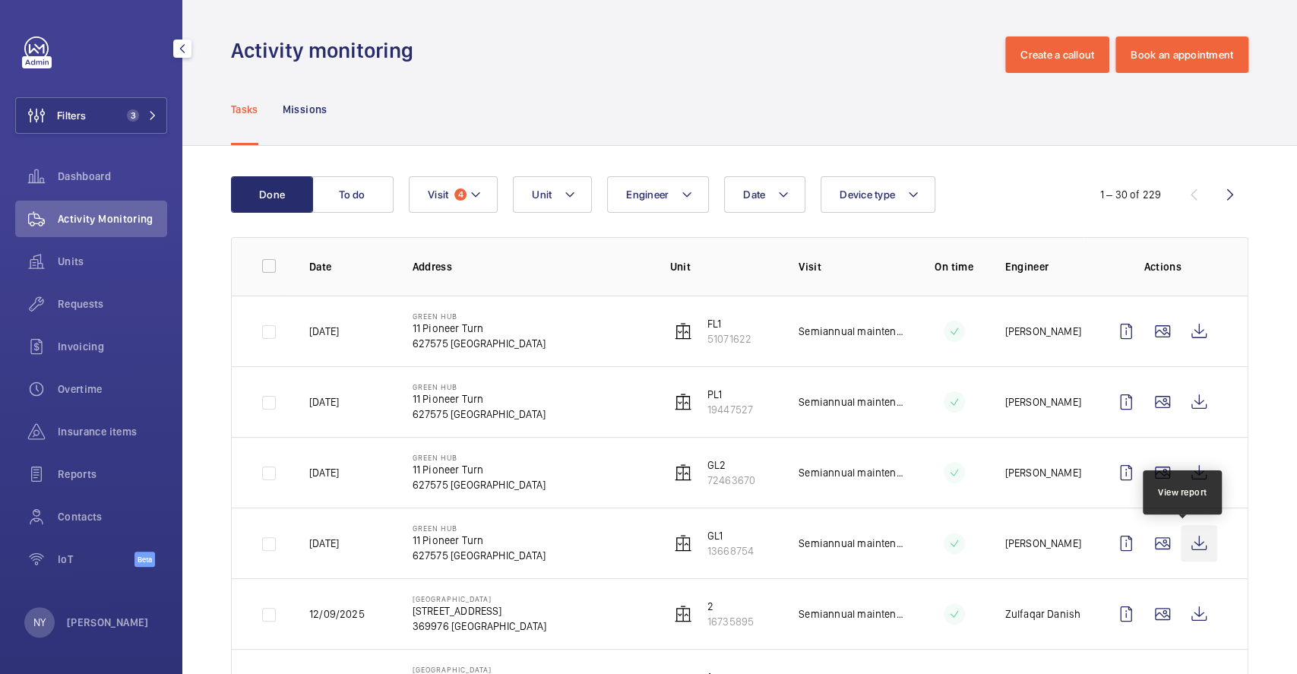
click at [1181, 552] on wm-front-icon-button at bounding box center [1199, 543] width 36 height 36
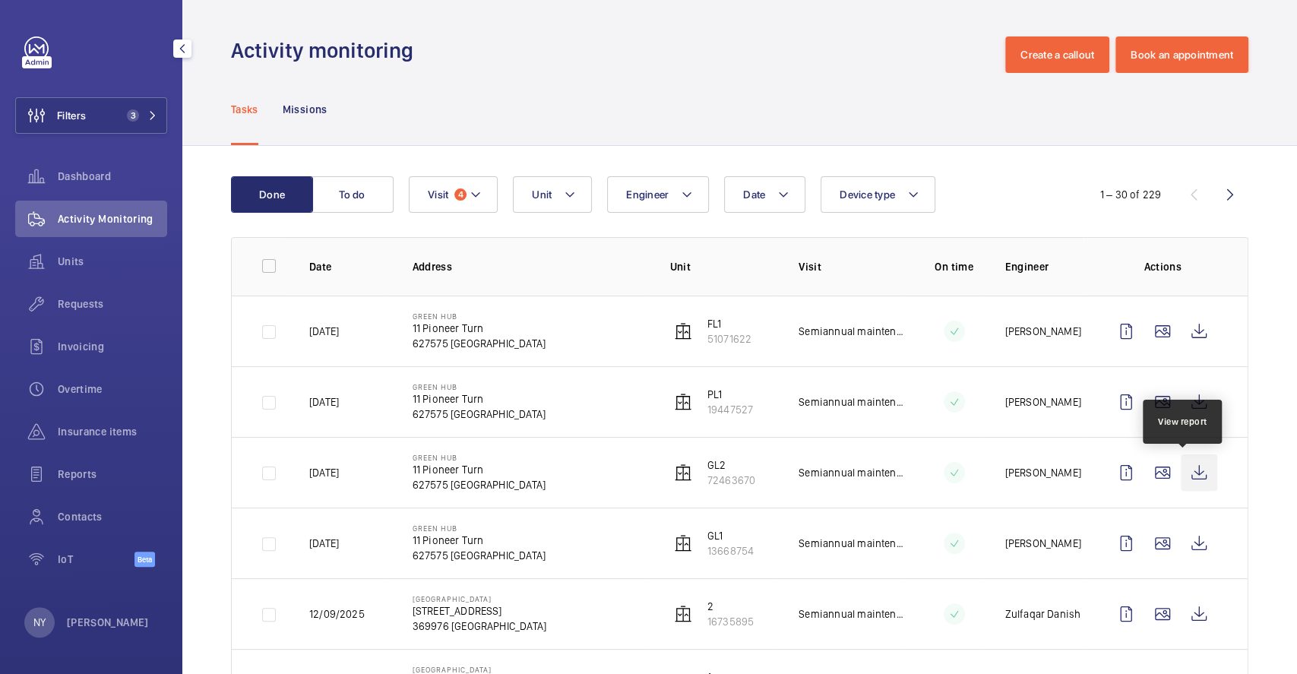
click at [1182, 476] on wm-front-icon-button at bounding box center [1199, 472] width 36 height 36
click at [1191, 417] on wm-front-icon-button at bounding box center [1199, 402] width 36 height 36
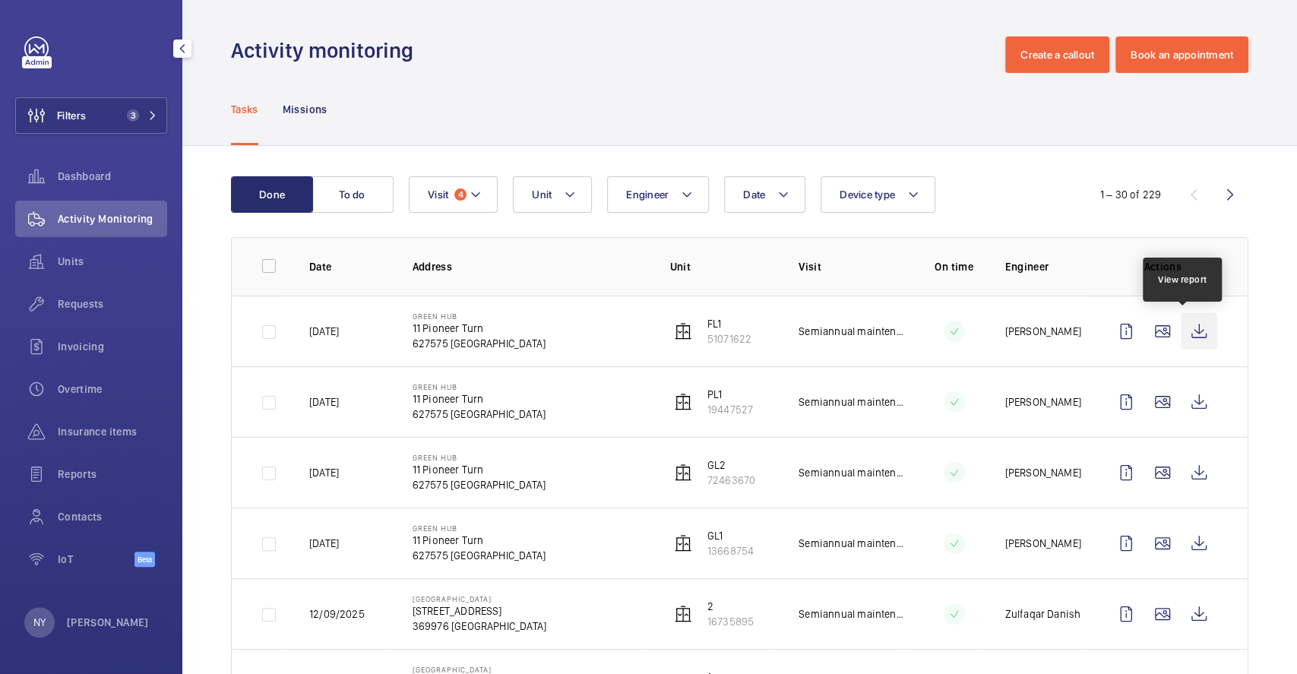
click at [1198, 317] on wm-front-icon-button at bounding box center [1199, 331] width 36 height 36
